Goal: Task Accomplishment & Management: Manage account settings

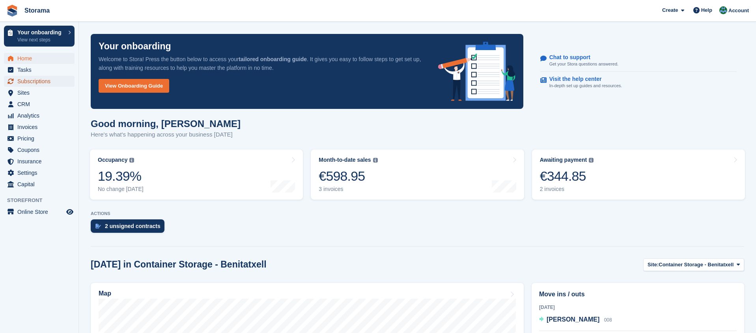
click at [41, 84] on span "Subscriptions" at bounding box center [40, 81] width 47 height 11
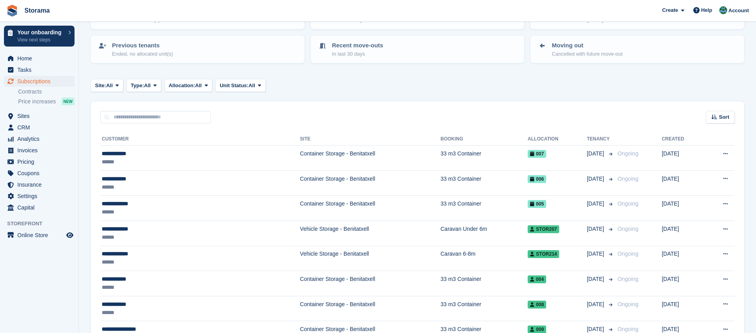
scroll to position [75, 0]
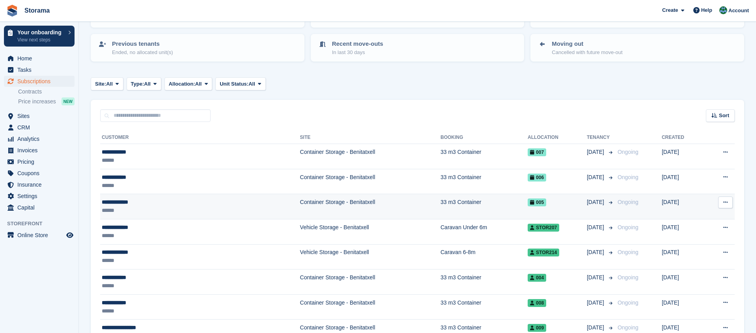
click at [300, 205] on td "Container Storage - Benitatxell" at bounding box center [370, 206] width 140 height 25
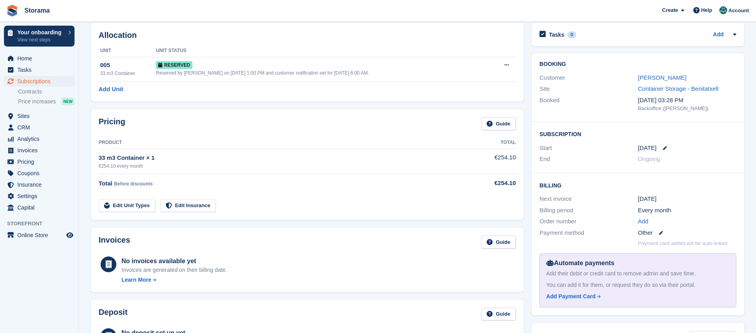
scroll to position [37, 0]
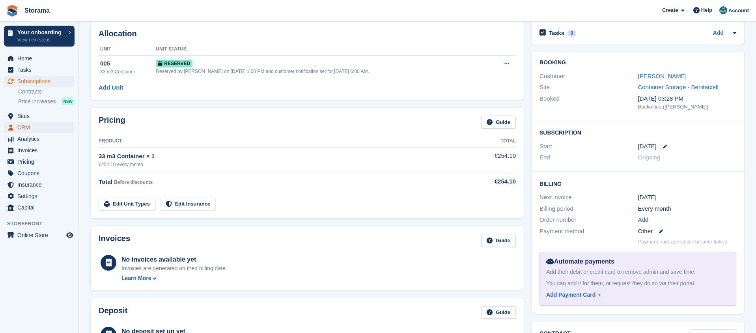
click at [29, 123] on span "CRM" at bounding box center [40, 127] width 47 height 11
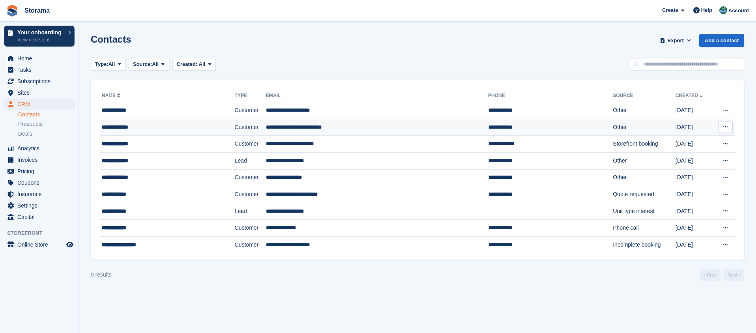
click at [123, 126] on div "**********" at bounding box center [152, 127] width 101 height 8
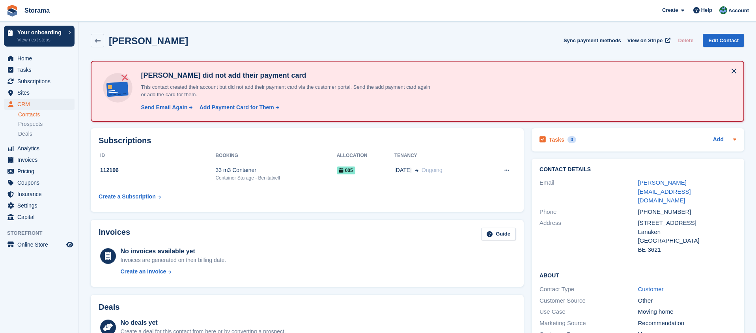
click at [735, 140] on icon at bounding box center [734, 139] width 3 height 2
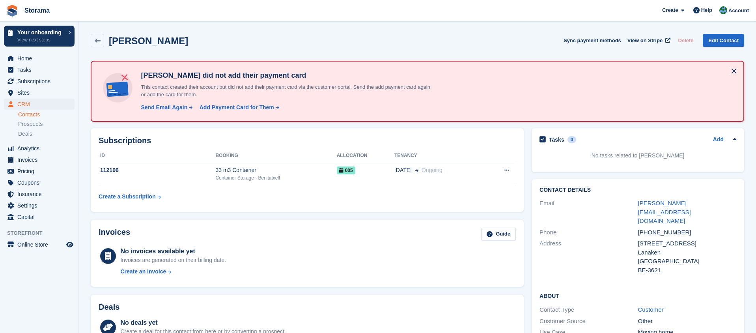
click at [713, 248] on div "Lanaken" at bounding box center [687, 252] width 98 height 9
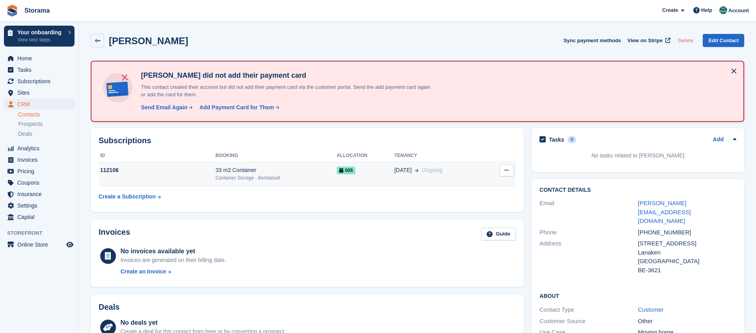
click at [506, 173] on icon at bounding box center [506, 170] width 4 height 5
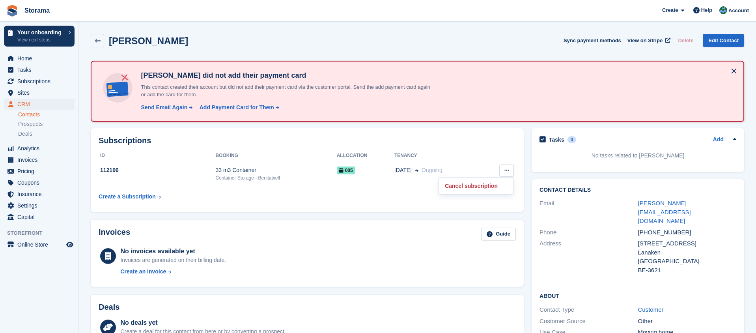
click at [372, 217] on div "Invoices Guide No invoices available yet Invoices are generated on their billin…" at bounding box center [307, 253] width 441 height 75
click at [726, 43] on link "Edit Contact" at bounding box center [722, 40] width 41 height 13
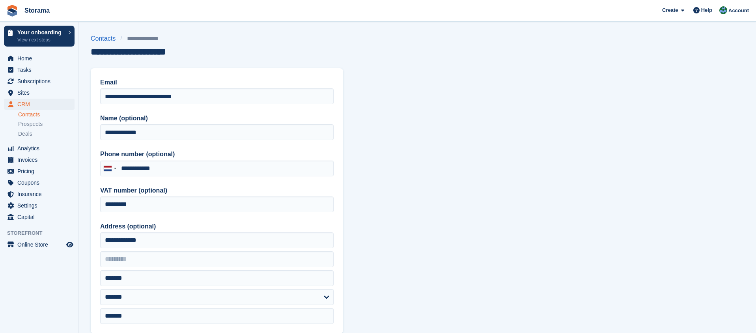
type input "**********"
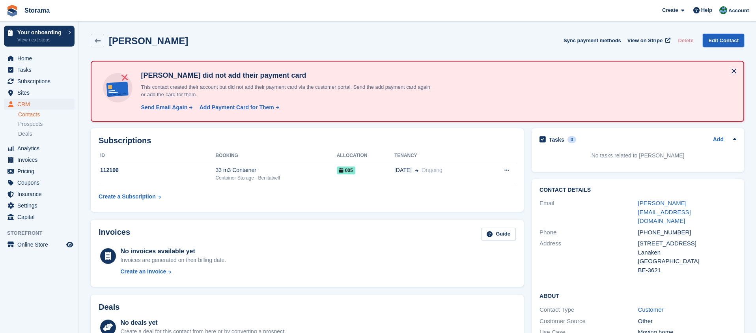
click at [721, 37] on link "Edit Contact" at bounding box center [722, 40] width 41 height 13
click at [721, 42] on link "Edit Contact" at bounding box center [722, 40] width 41 height 13
